Goal: Information Seeking & Learning: Learn about a topic

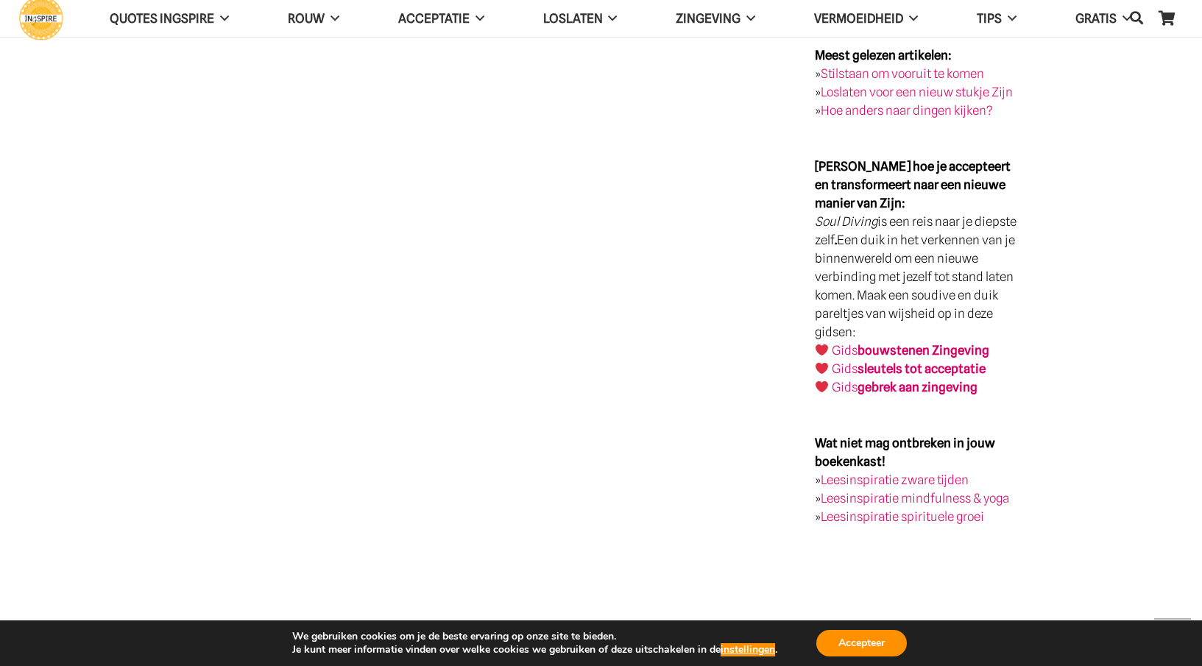
scroll to position [2872, 0]
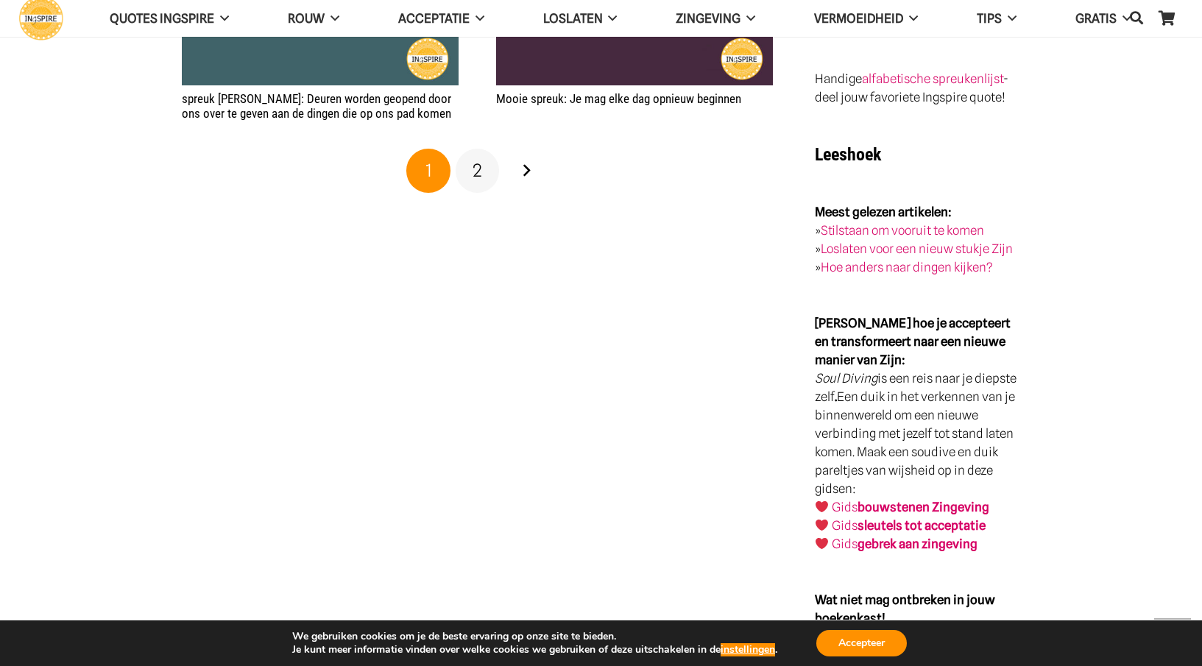
click at [482, 176] on link "2" at bounding box center [478, 171] width 44 height 44
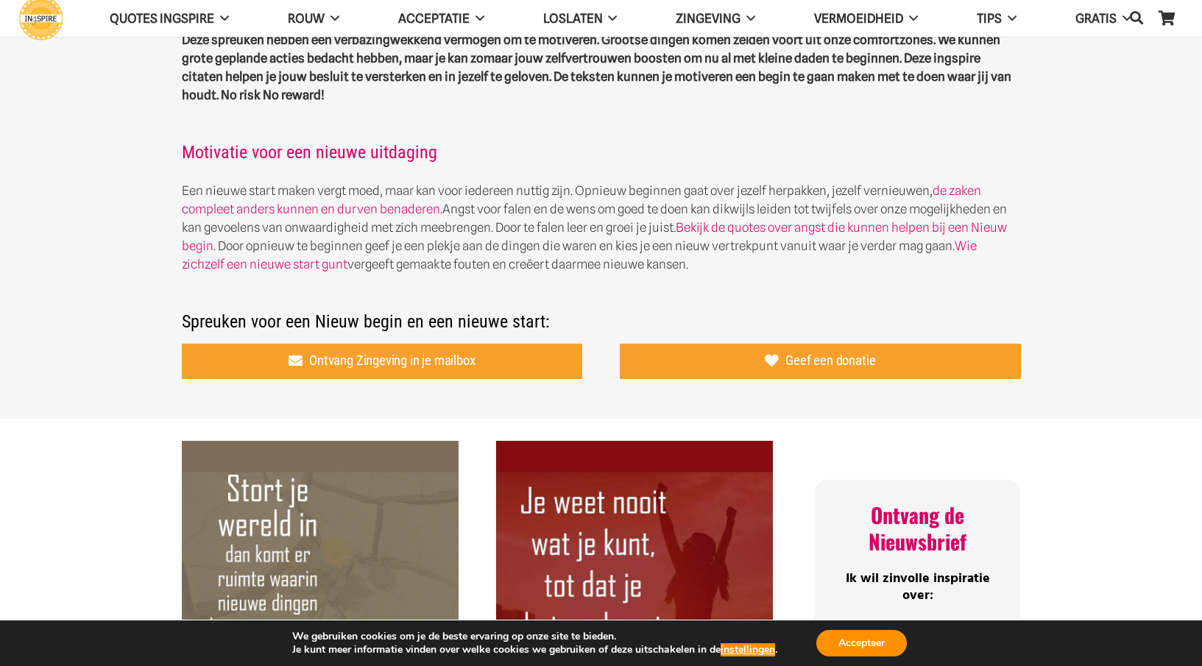
scroll to position [442, 0]
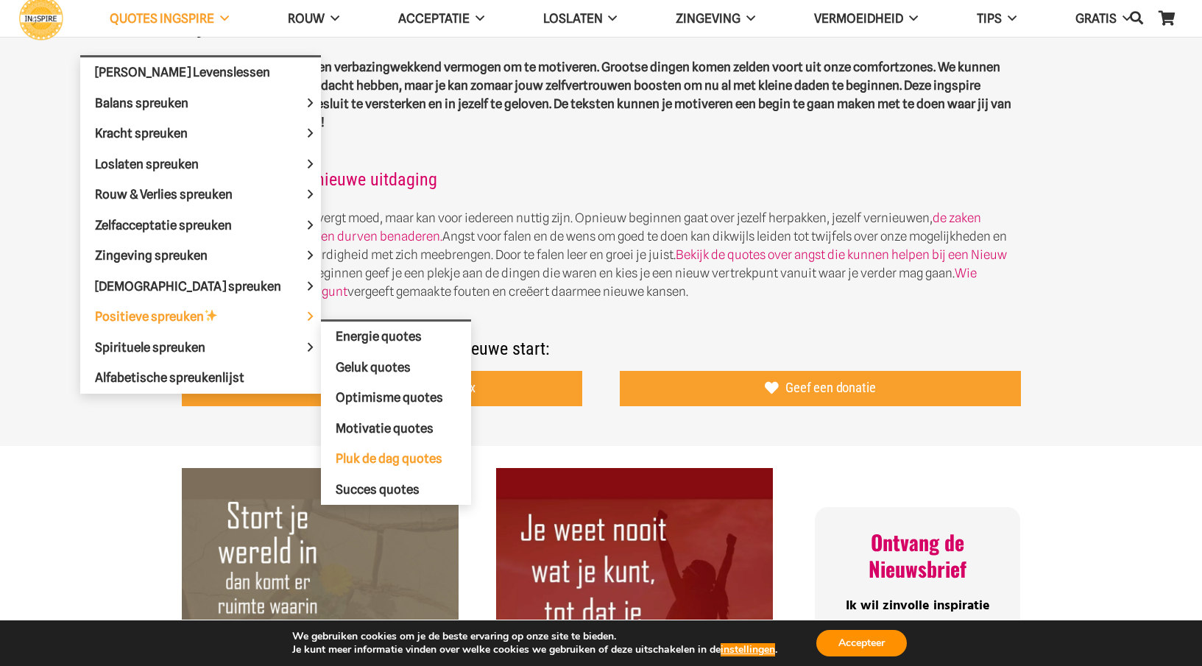
click at [336, 461] on span "Pluk de dag quotes" at bounding box center [389, 458] width 107 height 15
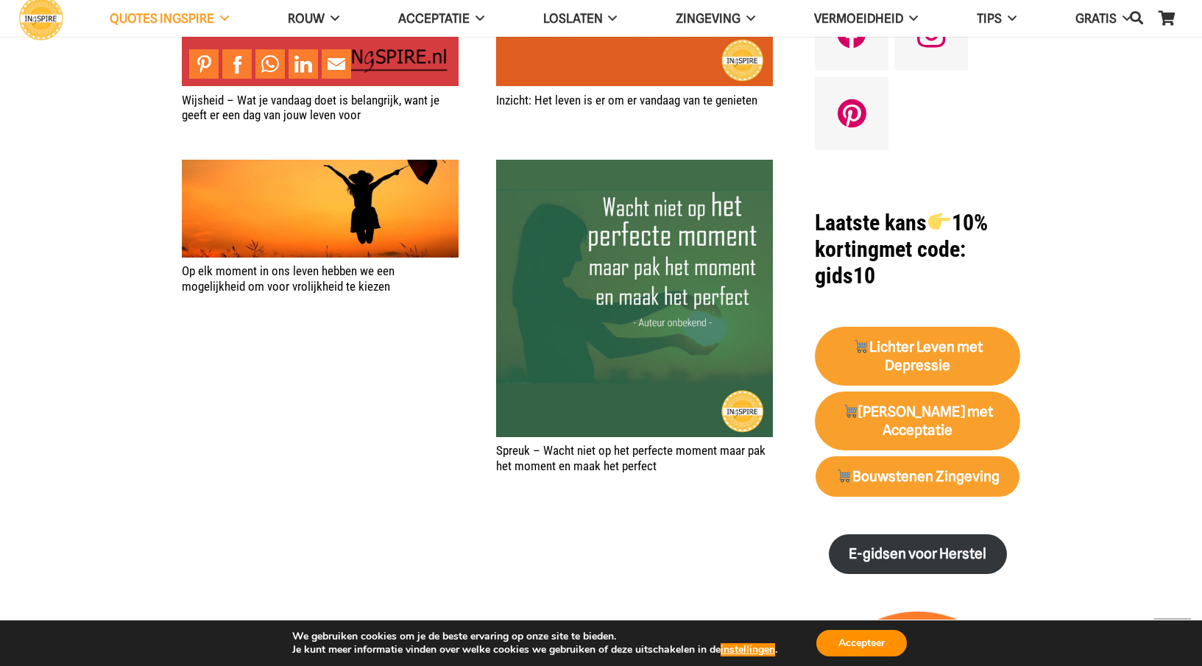
scroll to position [1031, 0]
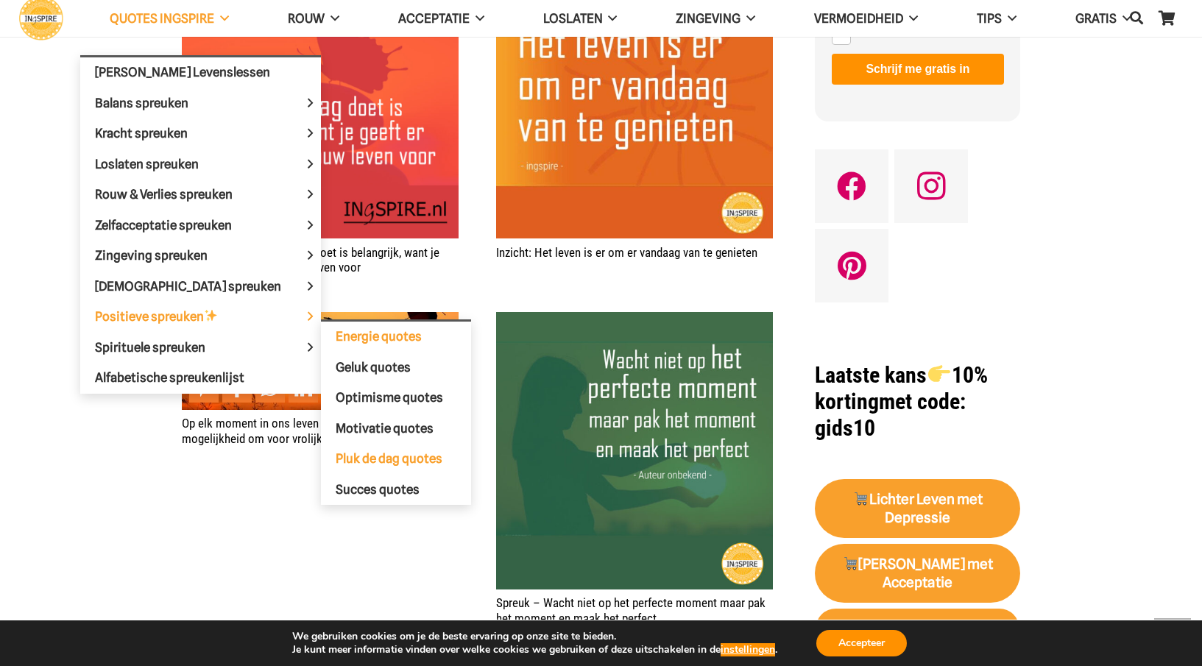
click at [345, 341] on span "Energie quotes" at bounding box center [379, 336] width 86 height 15
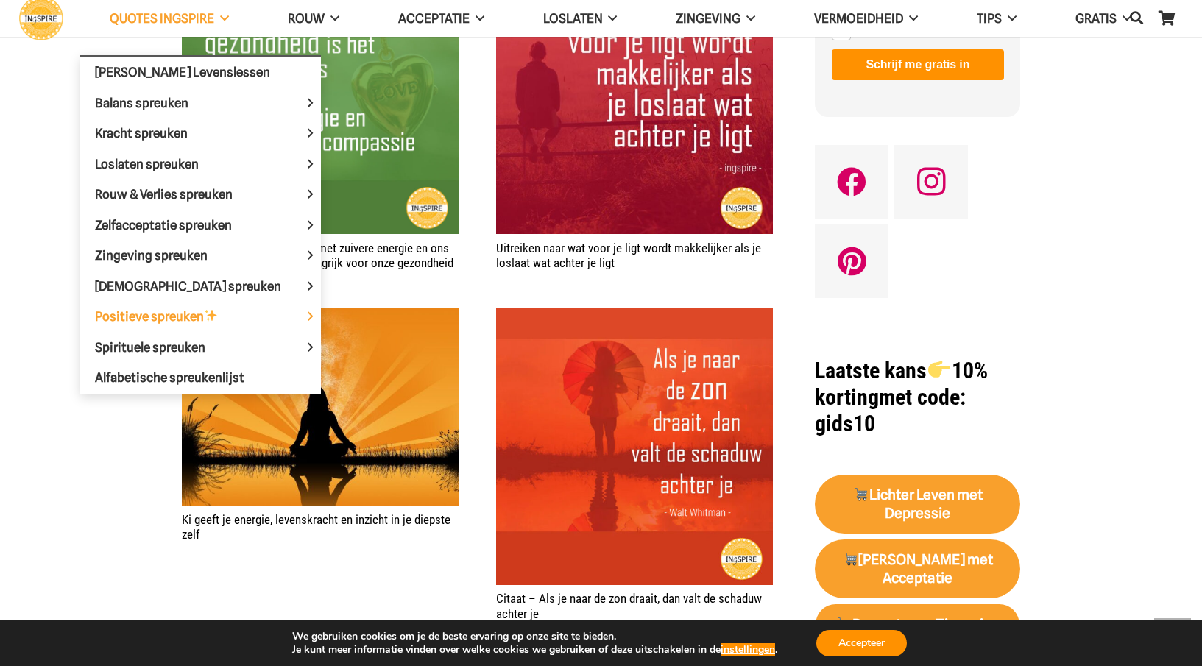
scroll to position [1031, 0]
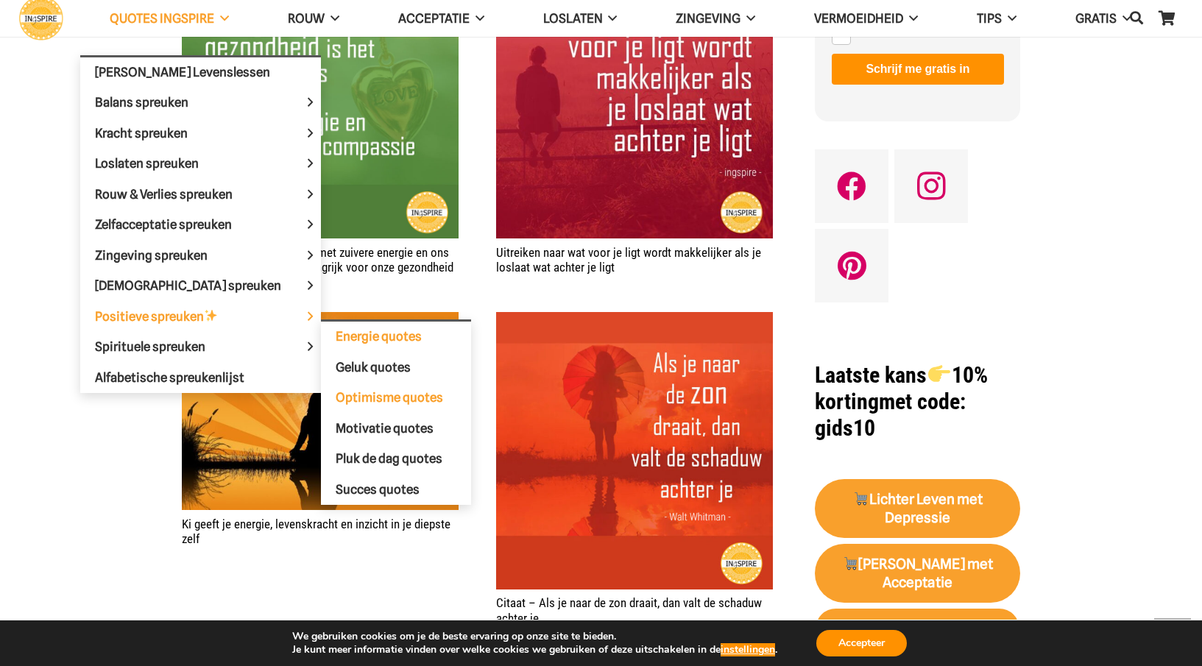
click at [336, 399] on span "Optimisme quotes" at bounding box center [390, 397] width 108 height 15
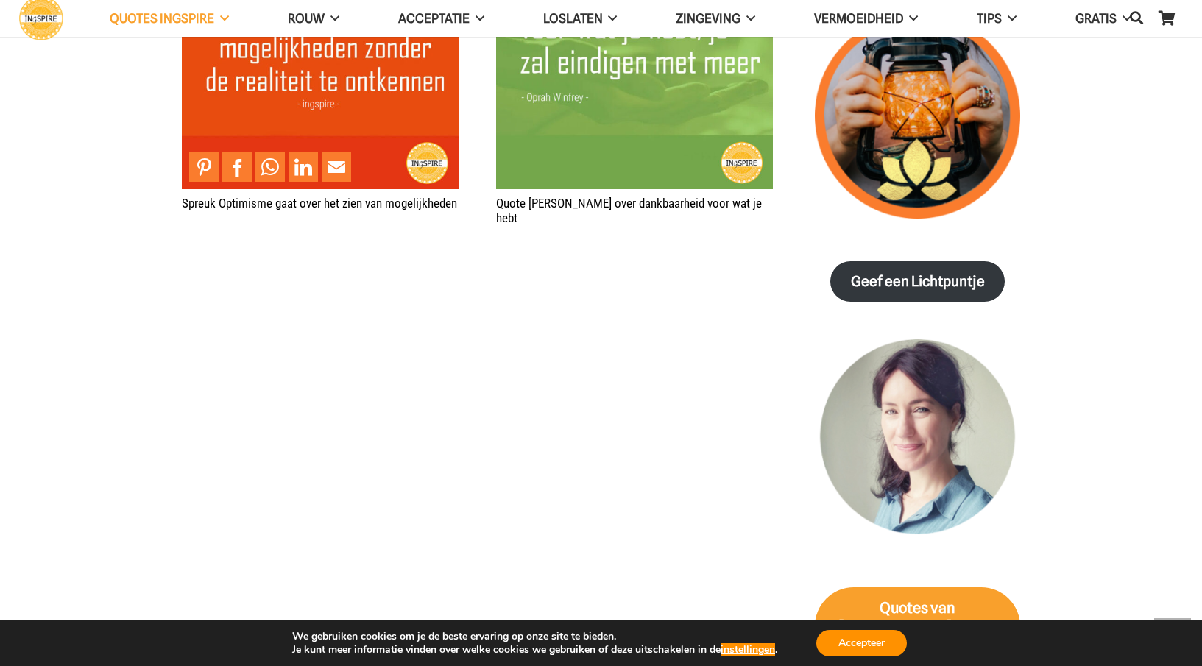
scroll to position [1620, 0]
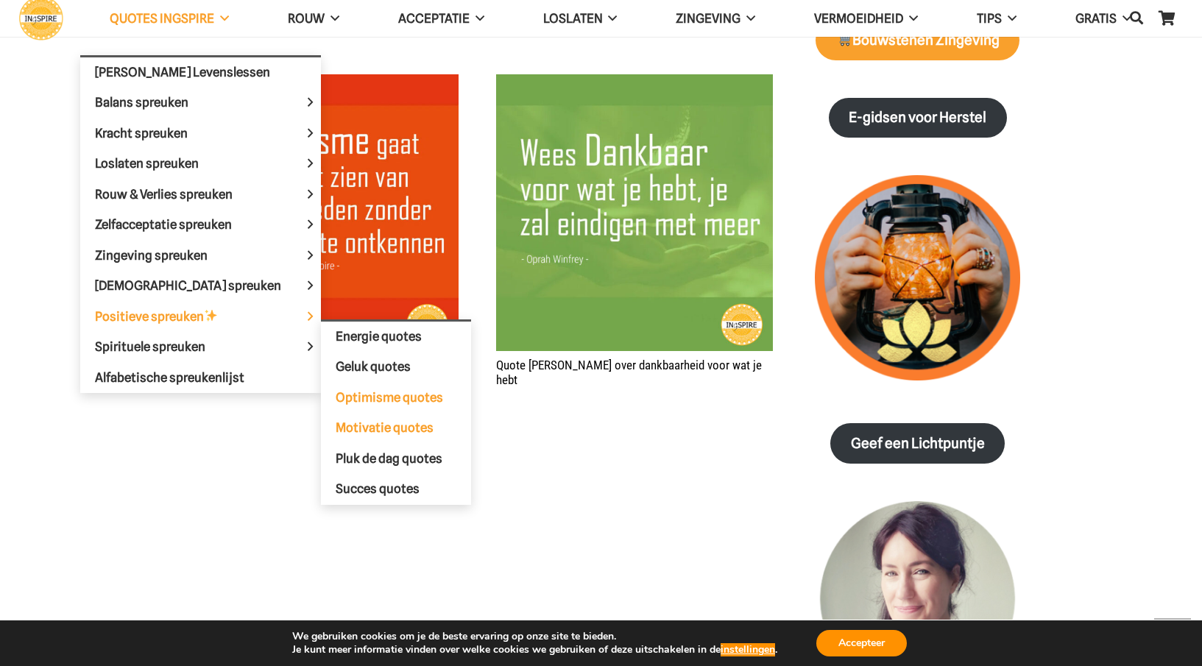
click at [336, 430] on span "Motivatie quotes" at bounding box center [385, 427] width 98 height 15
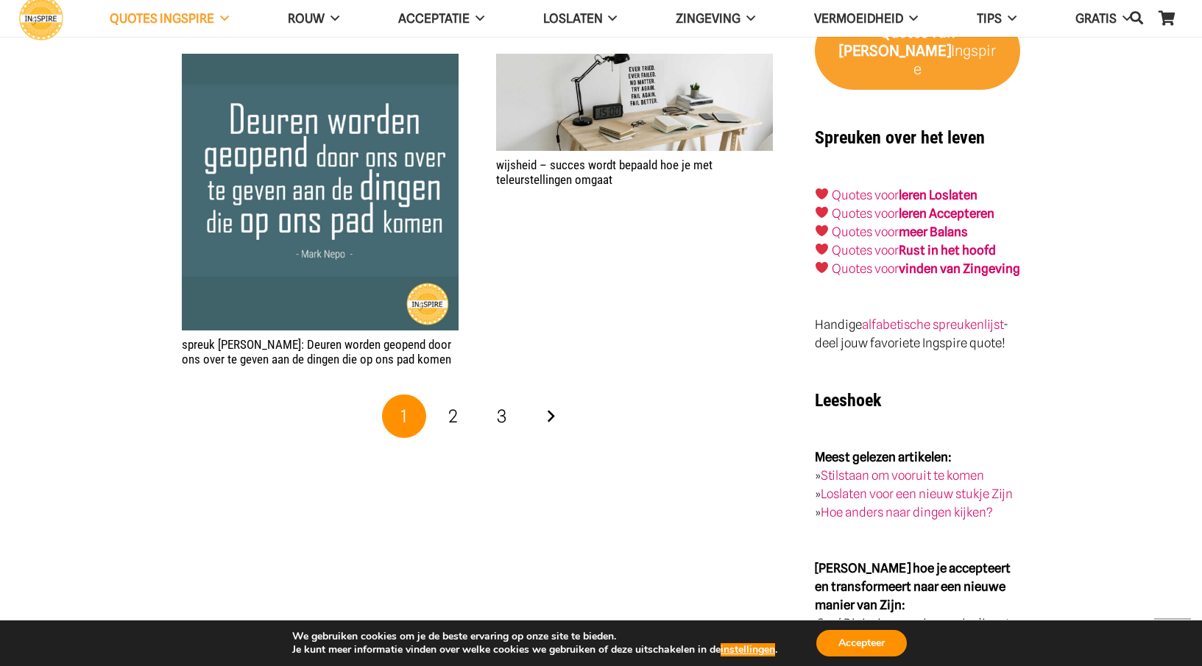
scroll to position [2430, 0]
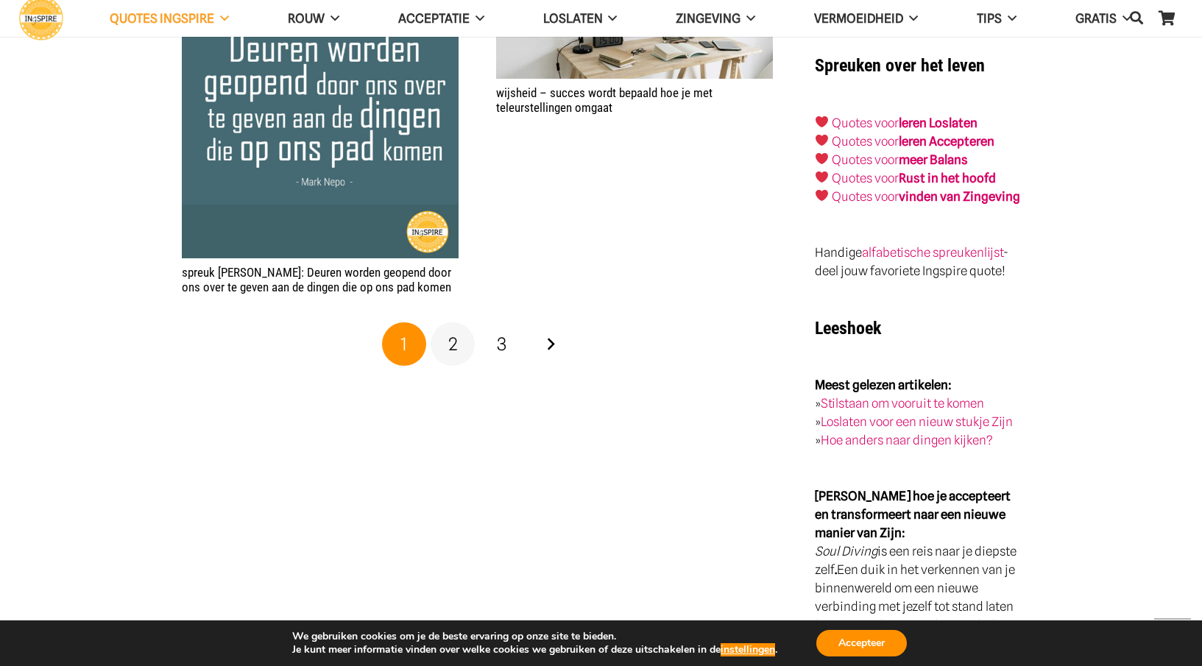
click at [453, 334] on span "2" at bounding box center [453, 344] width 10 height 21
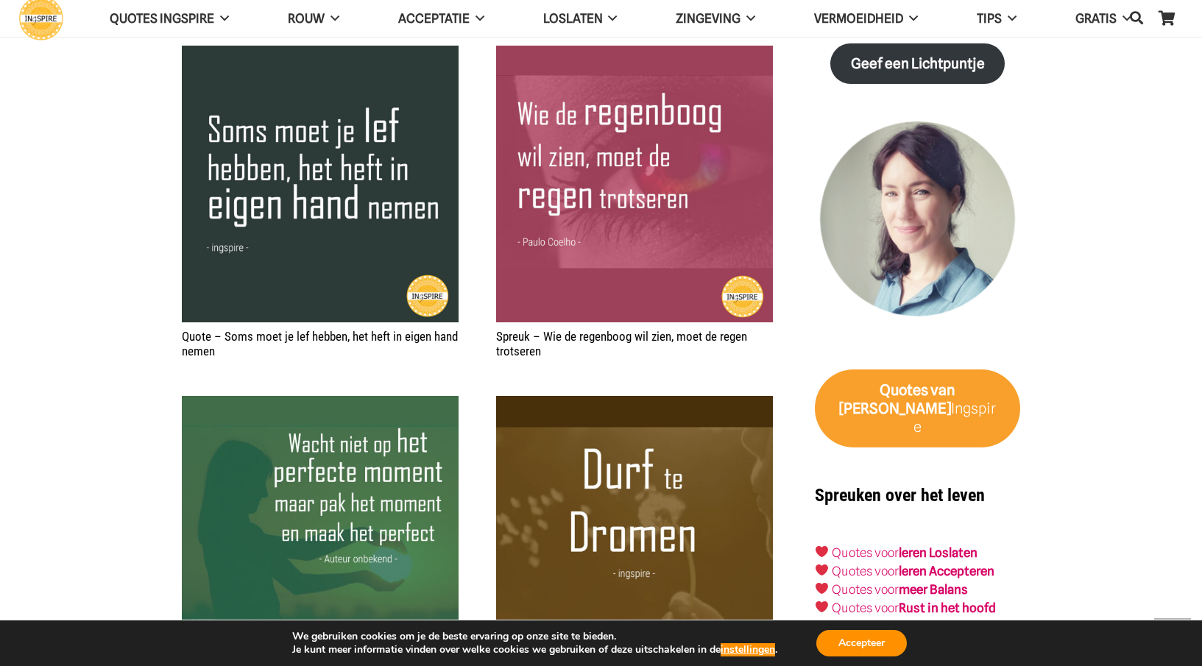
scroll to position [2209, 0]
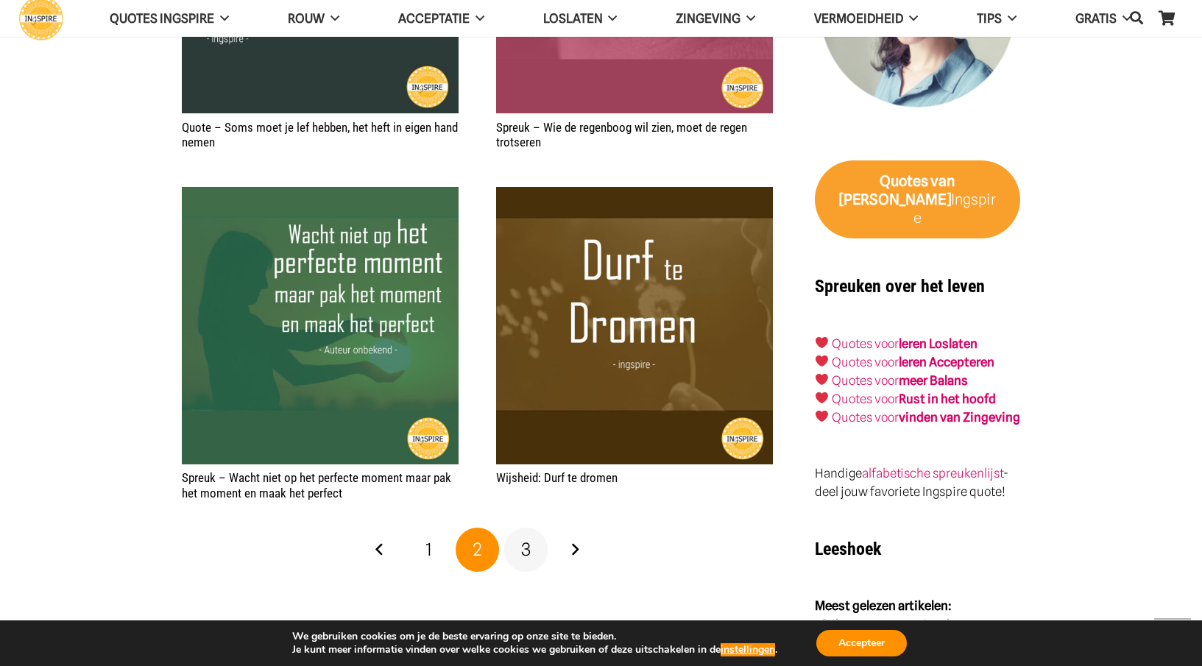
click at [528, 539] on span "3" at bounding box center [526, 549] width 10 height 21
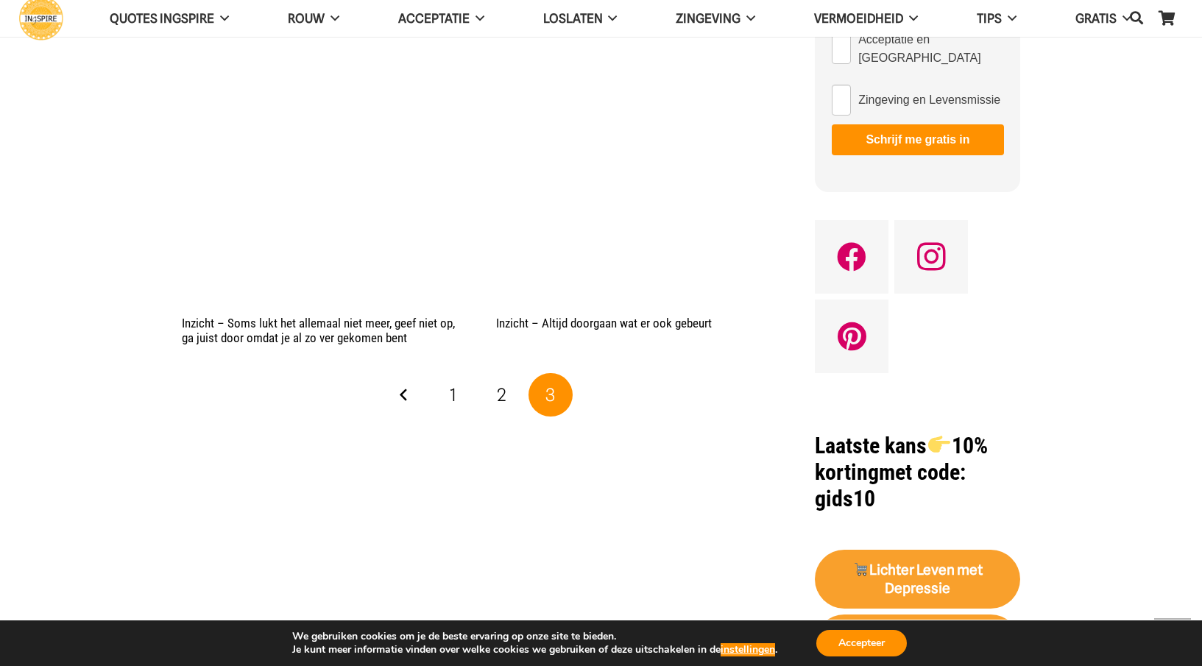
scroll to position [810, 0]
